Goal: Transaction & Acquisition: Purchase product/service

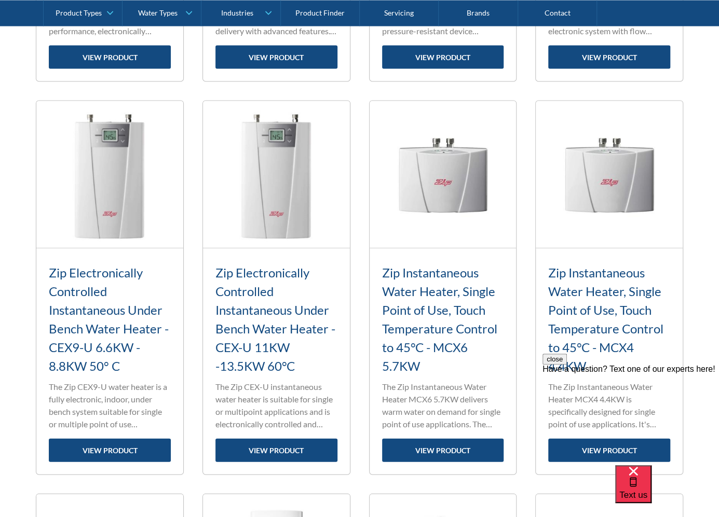
scroll to position [1090, 0]
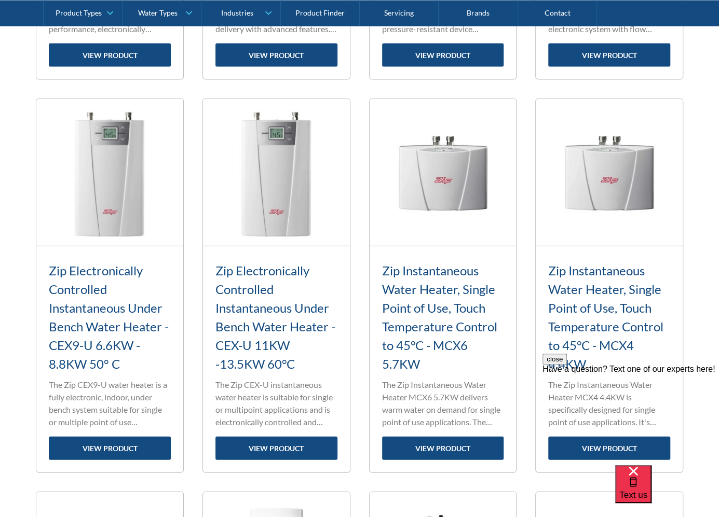
click at [551, 364] on div "close Have a question? Text one of our experts here!" at bounding box center [630, 416] width 176 height 125
drag, startPoint x: 579, startPoint y: 361, endPoint x: 545, endPoint y: 359, distance: 33.3
click at [545, 359] on div "close Have a question? Text one of our experts here!" at bounding box center [630, 416] width 176 height 125
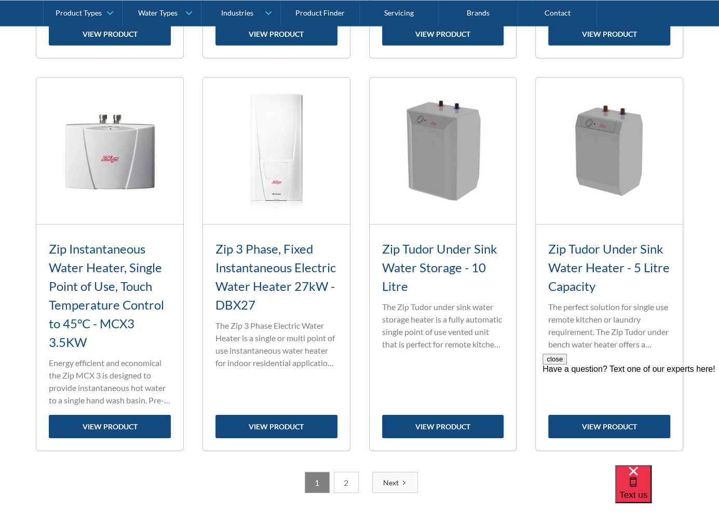
scroll to position [1505, 0]
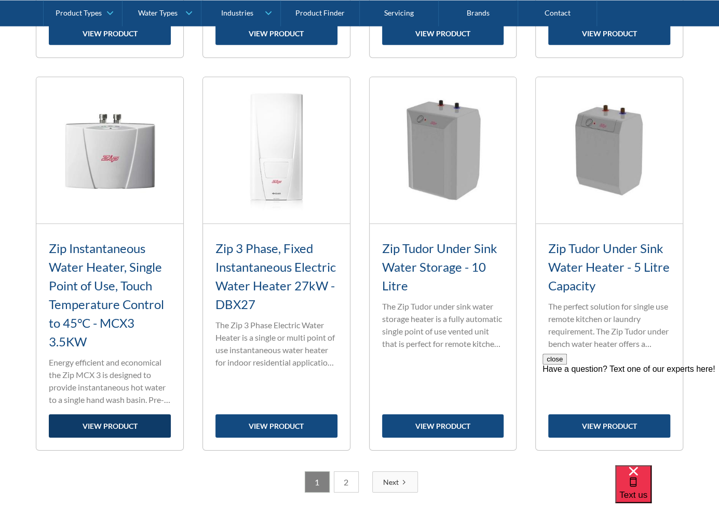
click at [107, 426] on link "view product" at bounding box center [110, 426] width 122 height 23
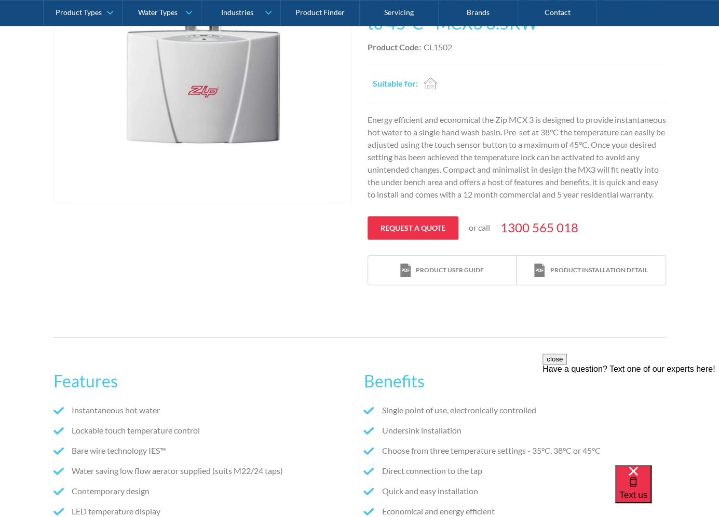
scroll to position [311, 0]
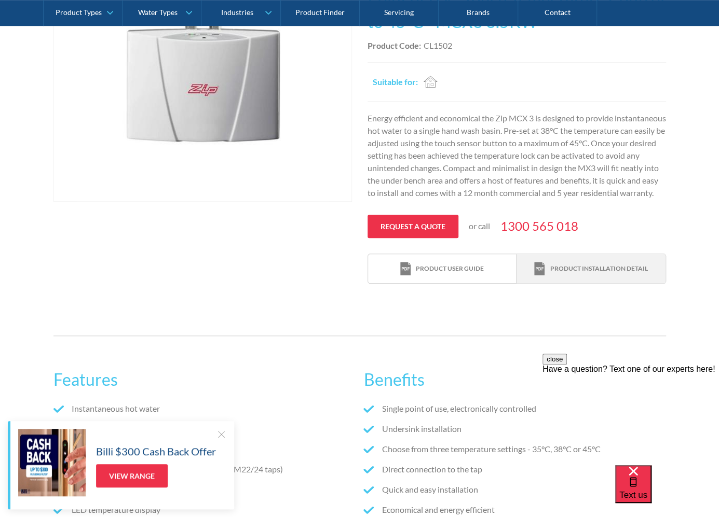
click at [586, 274] on div "Product installation detail" at bounding box center [599, 268] width 98 height 9
click at [501, 118] on p "Energy efficient and economical the Zip MCX 3 is designed to provide instantane…" at bounding box center [516, 155] width 298 height 87
click at [530, 117] on p "Energy efficient and economical the Zip MCX 3 is designed to provide instantane…" at bounding box center [516, 155] width 298 height 87
